Goal: Information Seeking & Learning: Learn about a topic

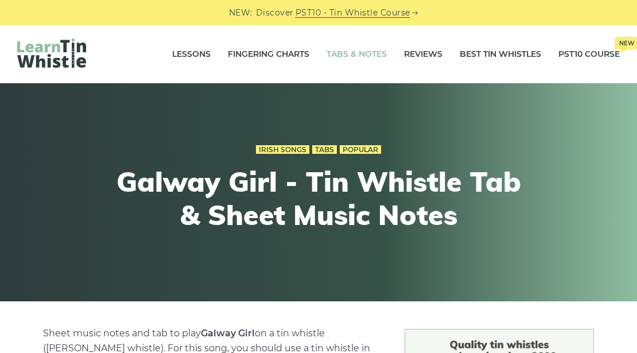
click at [356, 56] on link "Tabs & Notes" at bounding box center [356, 54] width 60 height 29
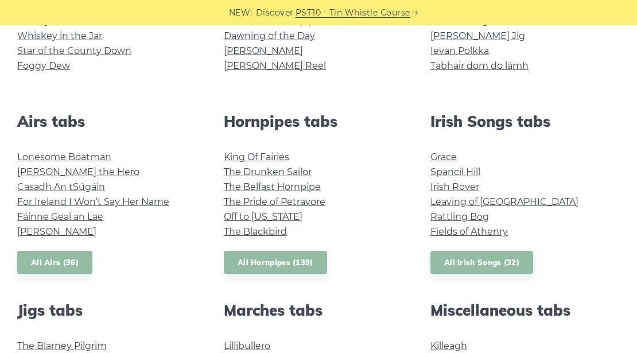
scroll to position [382, 0]
click at [465, 189] on link "Irish Rover" at bounding box center [454, 186] width 49 height 11
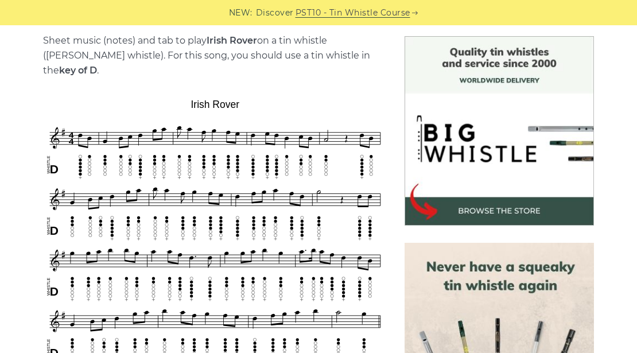
scroll to position [306, 0]
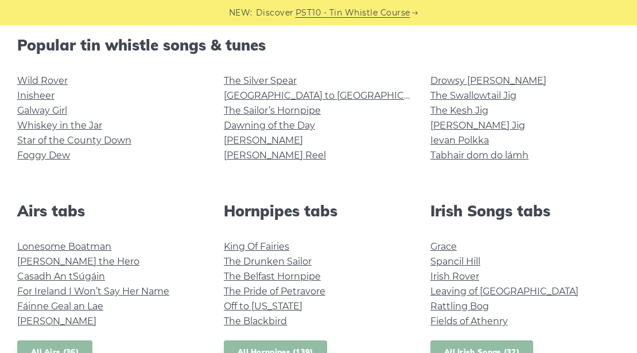
scroll to position [306, 0]
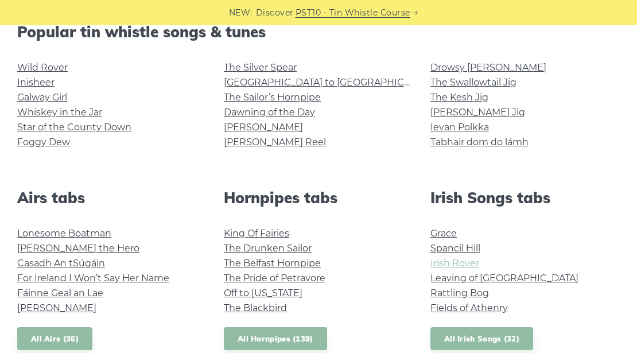
click at [452, 264] on link "Irish Rover" at bounding box center [454, 263] width 49 height 11
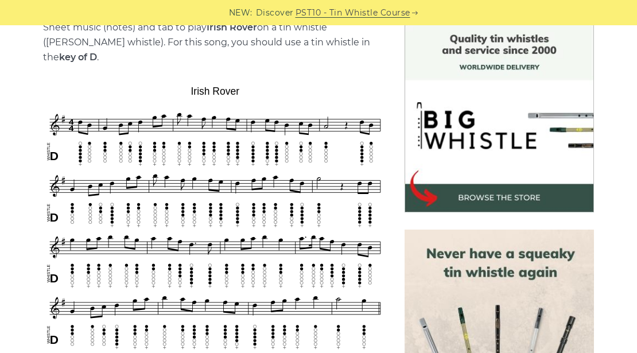
scroll to position [344, 0]
